Goal: Navigation & Orientation: Find specific page/section

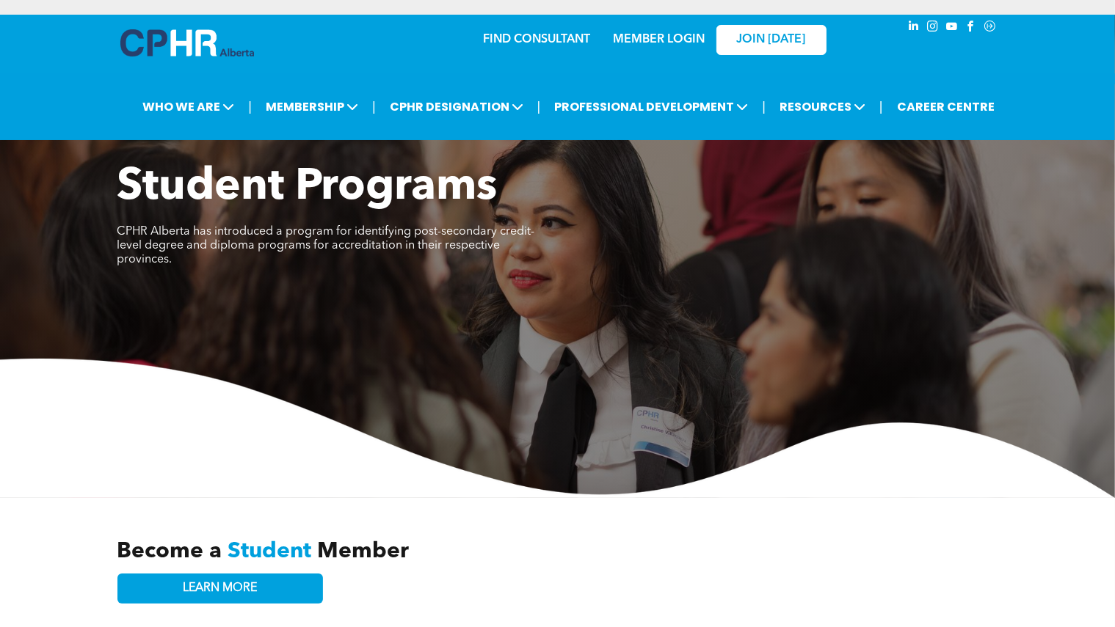
click at [654, 36] on link "MEMBER LOGIN" at bounding box center [659, 40] width 92 height 12
click at [669, 37] on link "MEMBER LOGIN" at bounding box center [659, 40] width 92 height 12
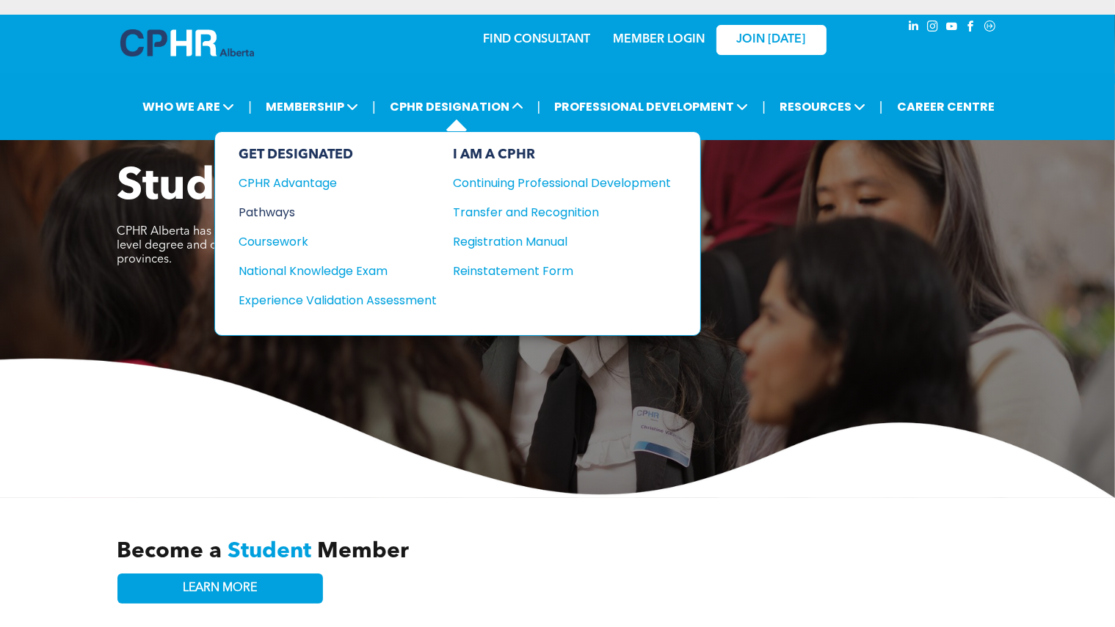
click at [266, 208] on div "Pathways" at bounding box center [328, 212] width 178 height 18
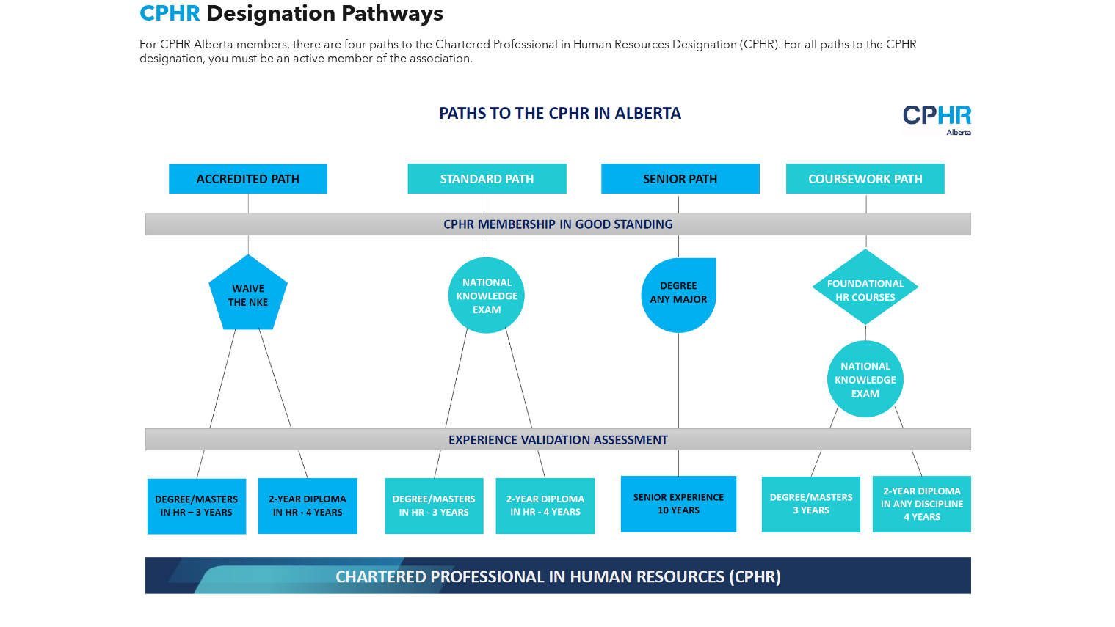
scroll to position [1647, 0]
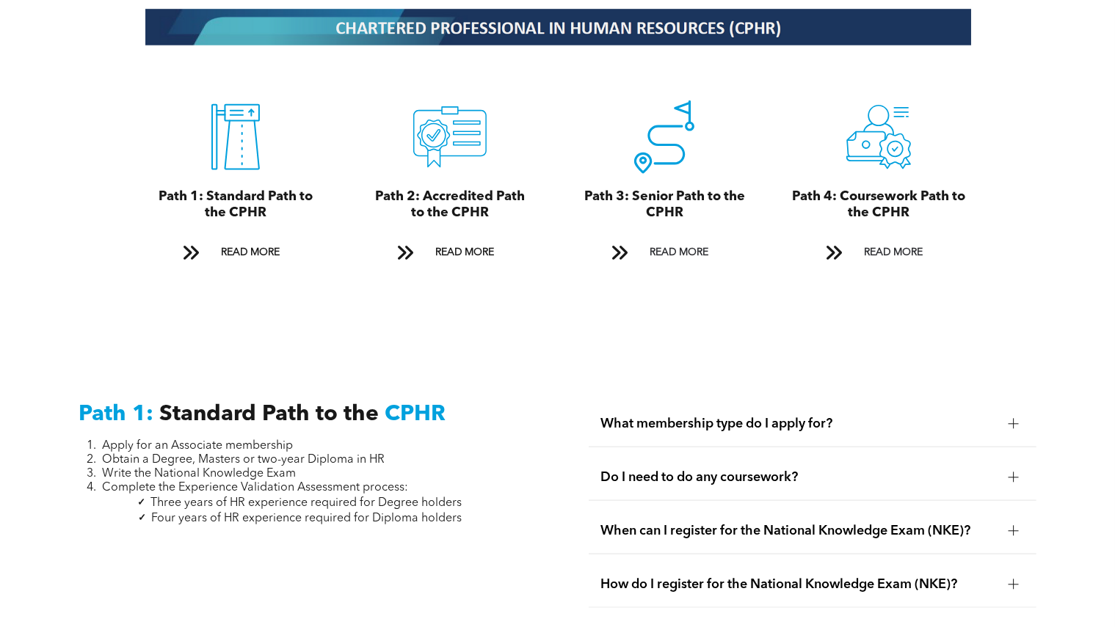
click at [1021, 574] on div at bounding box center [1013, 585] width 22 height 22
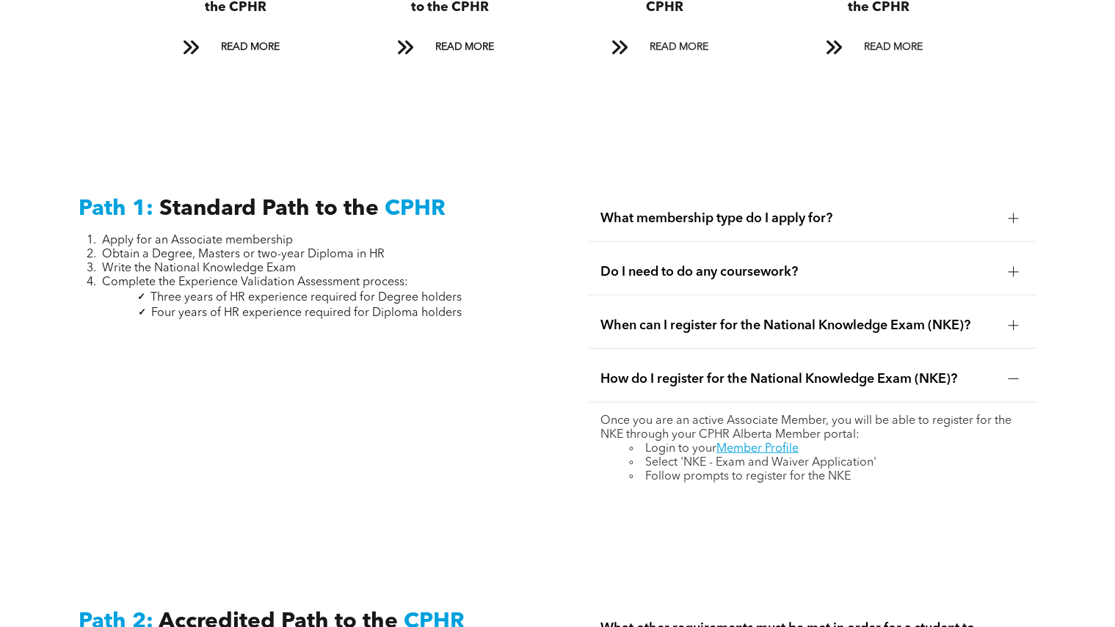
scroll to position [1882, 0]
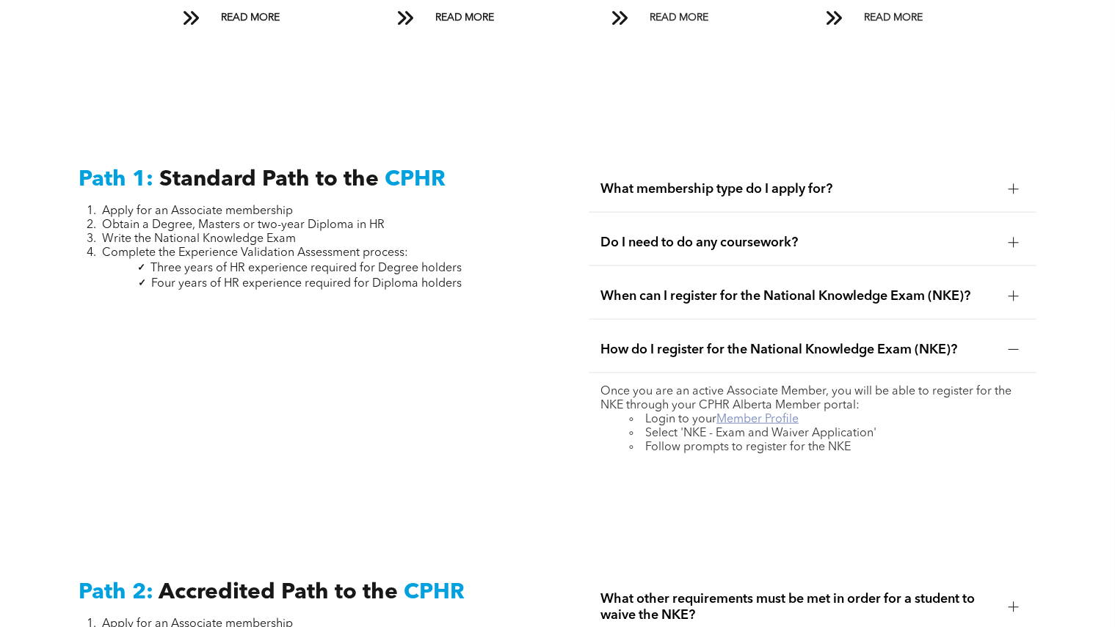
click at [779, 414] on link "Member Profile" at bounding box center [757, 420] width 82 height 12
click at [1011, 291] on div at bounding box center [1013, 296] width 10 height 10
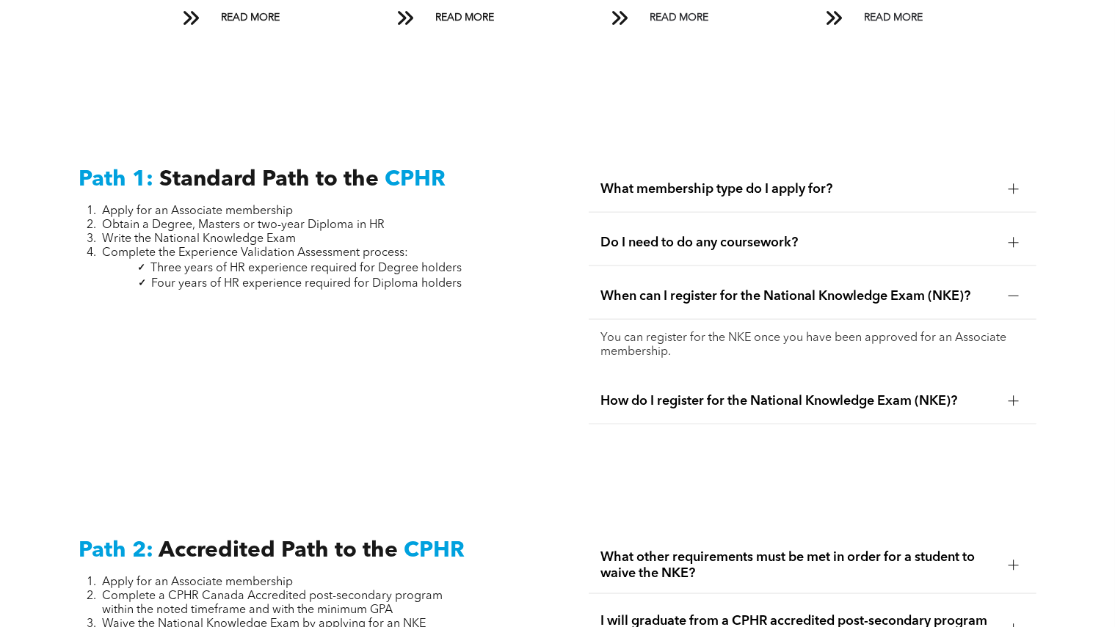
click at [1018, 178] on div at bounding box center [1013, 189] width 22 height 22
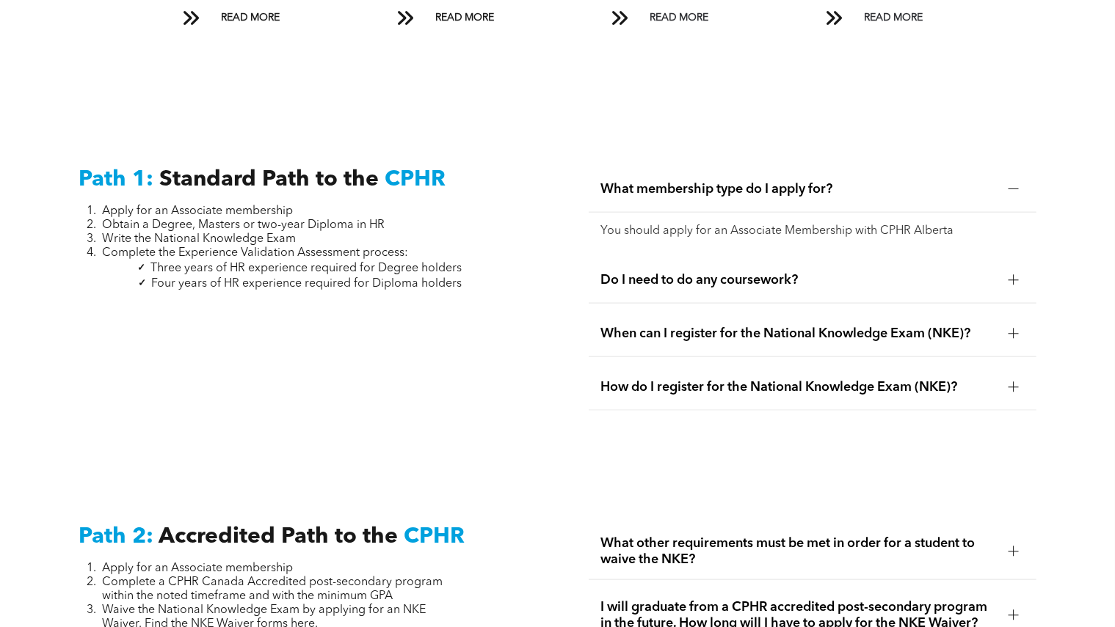
click at [1016, 382] on div at bounding box center [1013, 387] width 10 height 10
